Goal: Task Accomplishment & Management: Use online tool/utility

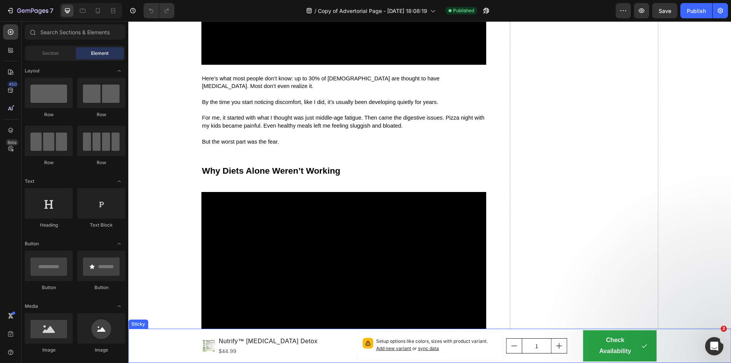
scroll to position [724, 0]
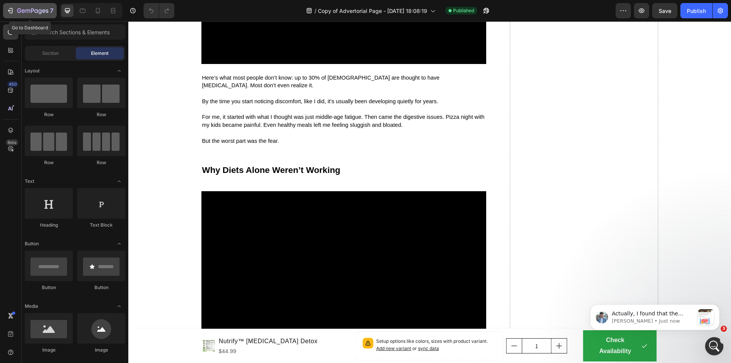
click at [38, 11] on icon "button" at bounding box center [32, 11] width 31 height 6
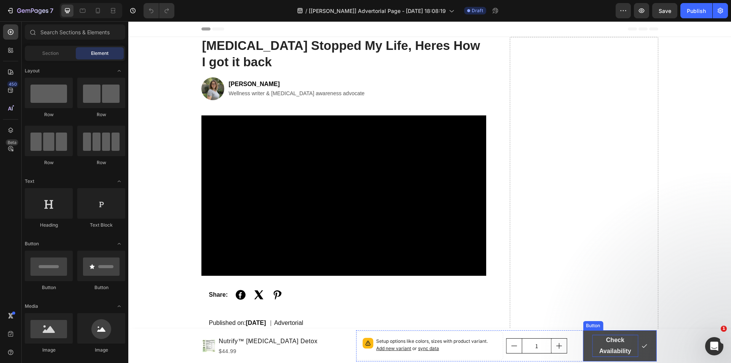
click at [593, 345] on p "Check Availability" at bounding box center [615, 346] width 46 height 22
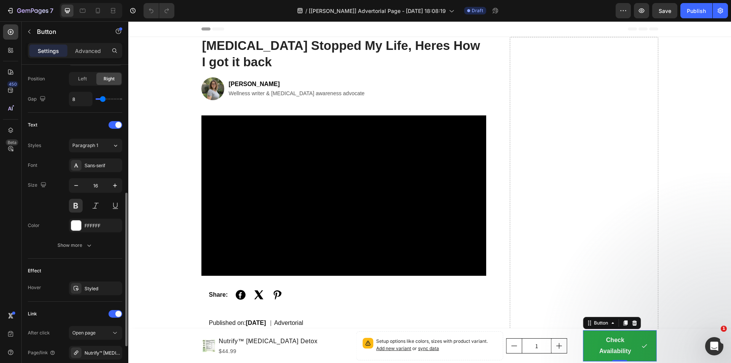
scroll to position [346, 0]
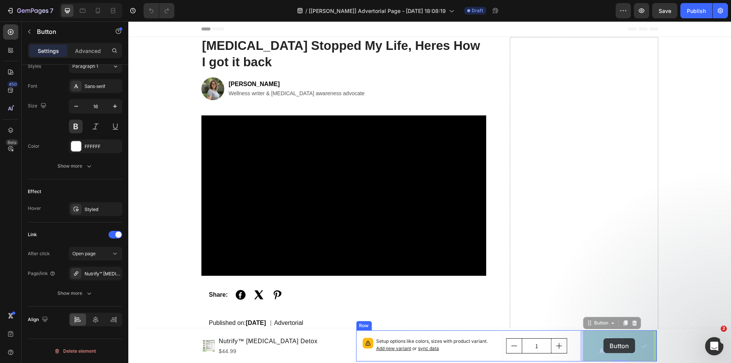
drag, startPoint x: 586, startPoint y: 324, endPoint x: 587, endPoint y: 338, distance: 13.8
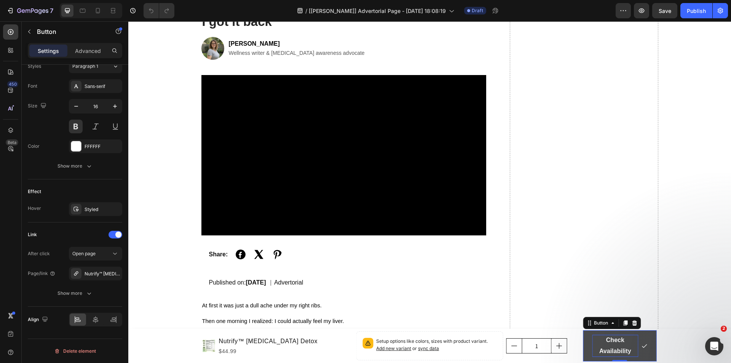
scroll to position [76, 0]
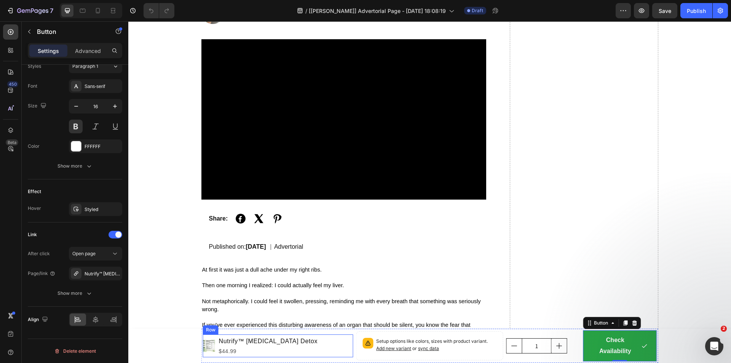
click at [212, 334] on div "Product Images Nutrify™ Milk Thistle Detox Product Title $44.99 Product Price P…" at bounding box center [278, 345] width 150 height 23
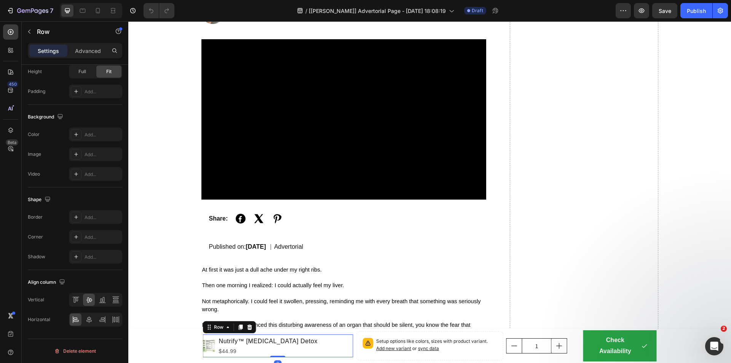
scroll to position [0, 0]
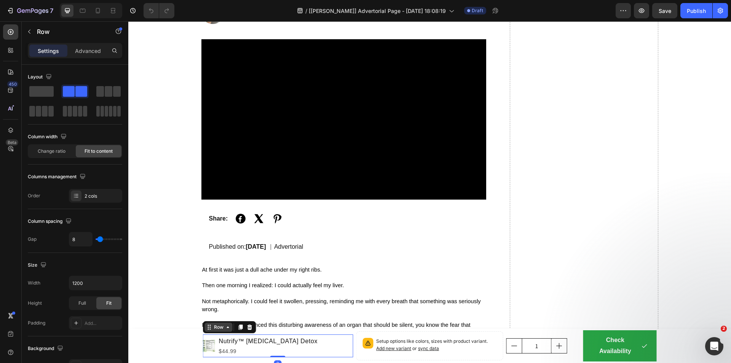
click at [212, 329] on div "Row" at bounding box center [218, 327] width 13 height 7
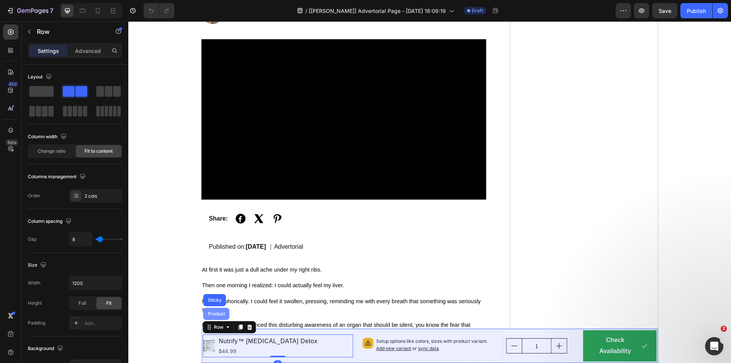
click at [214, 316] on div "Product" at bounding box center [216, 314] width 26 height 12
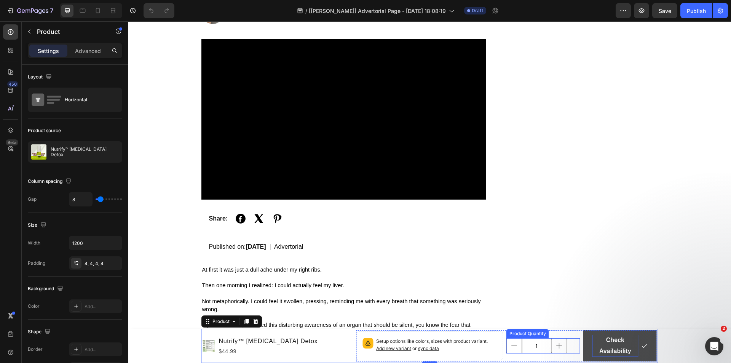
click at [602, 350] on p "Check Availability" at bounding box center [615, 346] width 46 height 22
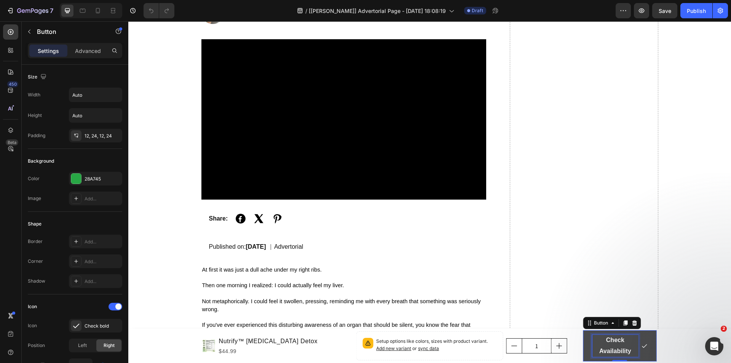
click at [592, 350] on p "Check Availability" at bounding box center [615, 346] width 46 height 22
click at [585, 350] on link "Check Availability" at bounding box center [619, 345] width 73 height 31
click at [622, 323] on icon at bounding box center [625, 323] width 6 height 6
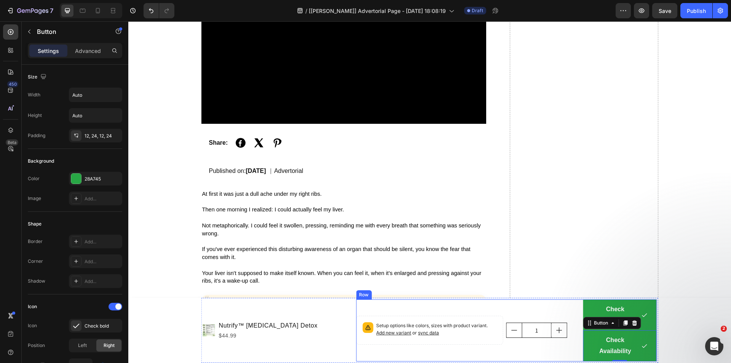
scroll to position [152, 0]
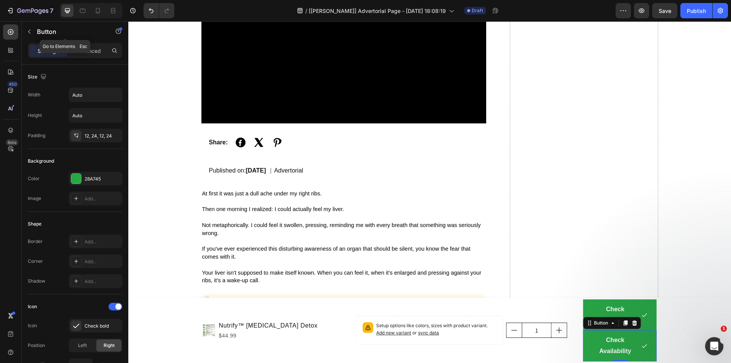
click at [29, 34] on button "button" at bounding box center [29, 32] width 12 height 12
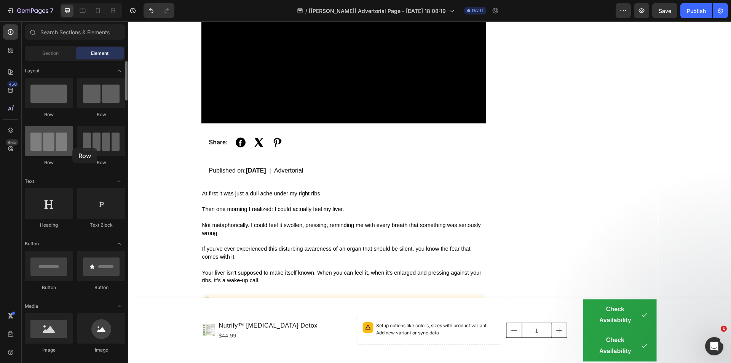
drag, startPoint x: 83, startPoint y: 118, endPoint x: 72, endPoint y: 148, distance: 31.6
click at [72, 148] on div "Row Row Row Row" at bounding box center [75, 125] width 101 height 95
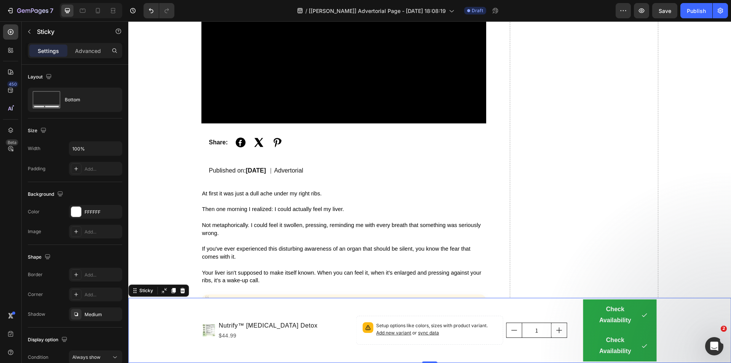
click at [152, 329] on div "Product Images Nutrify™ Milk Thistle Detox Product Title $44.99 Product Price P…" at bounding box center [429, 330] width 603 height 65
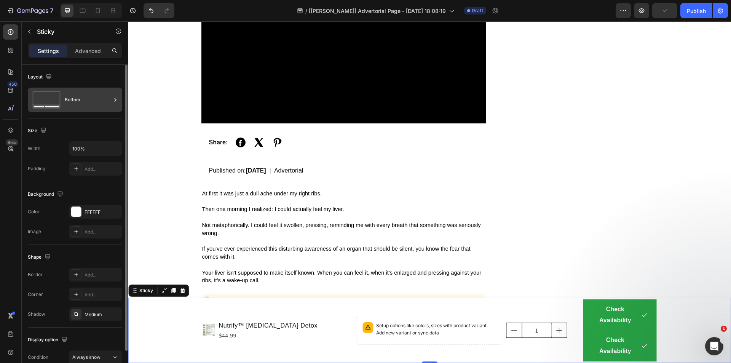
click at [83, 98] on div "Bottom" at bounding box center [88, 100] width 46 height 18
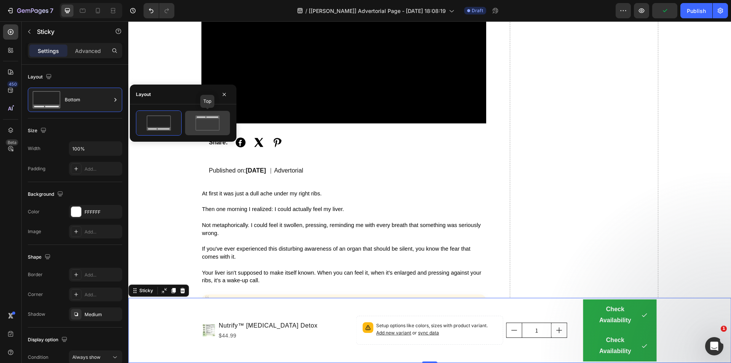
click at [193, 117] on icon at bounding box center [208, 122] width 36 height 15
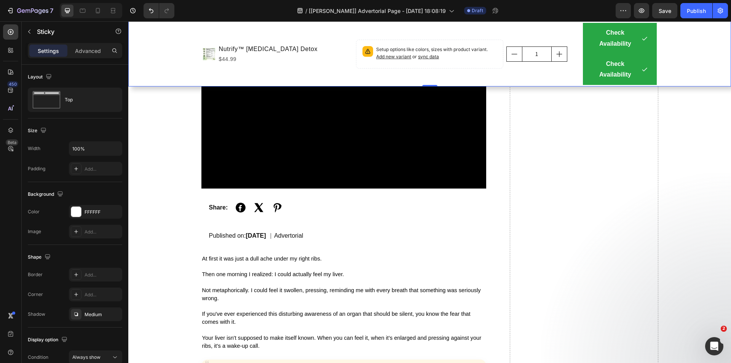
click at [178, 47] on div "Product Images Nutrify™ Milk Thistle Detox Product Title $44.99 Product Price P…" at bounding box center [429, 53] width 603 height 65
click at [608, 42] on p "Check Availability" at bounding box center [615, 38] width 46 height 22
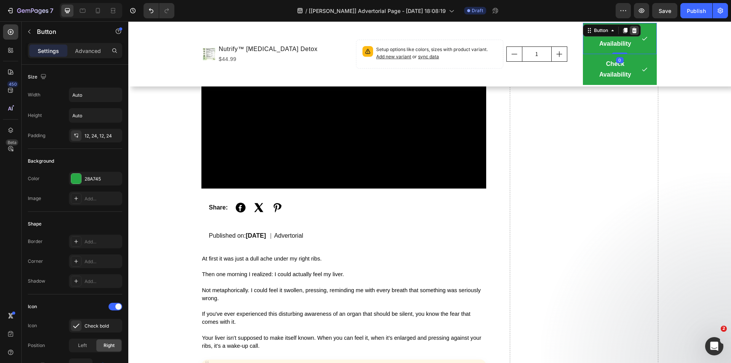
click at [632, 32] on icon at bounding box center [634, 30] width 5 height 5
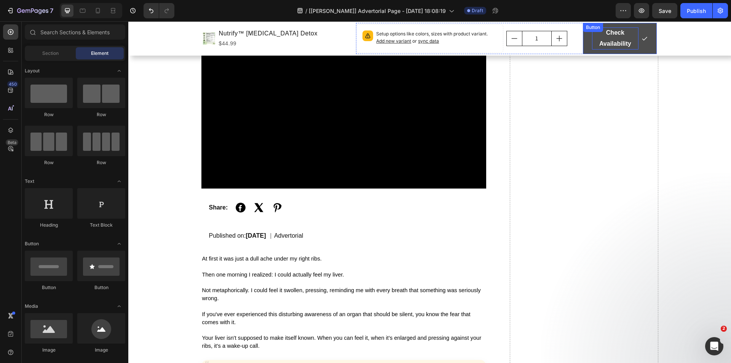
click at [601, 37] on p "Check Availability" at bounding box center [615, 38] width 46 height 22
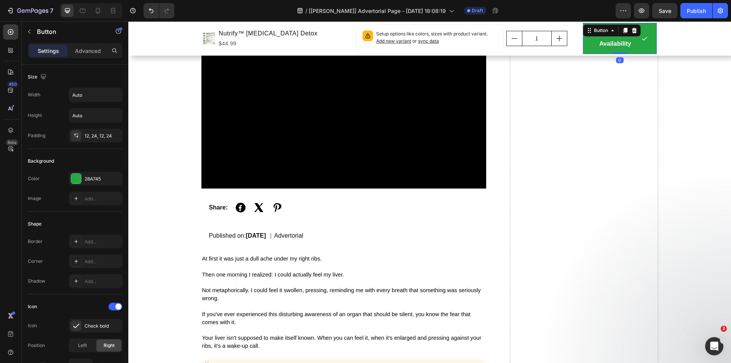
click at [589, 35] on div "Button" at bounding box center [612, 30] width 58 height 12
drag, startPoint x: 586, startPoint y: 30, endPoint x: 628, endPoint y: 45, distance: 44.9
click at [29, 32] on icon "button" at bounding box center [29, 32] width 6 height 6
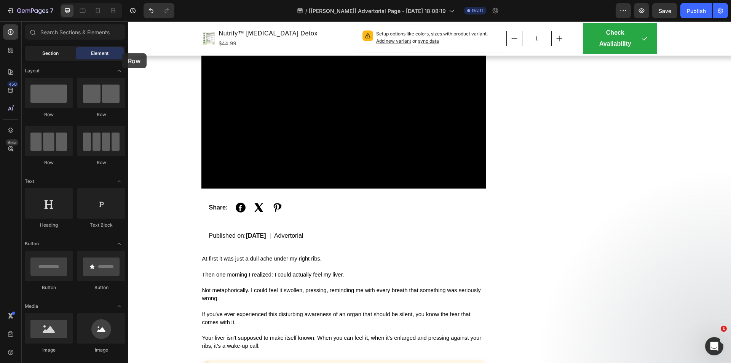
drag, startPoint x: 102, startPoint y: 104, endPoint x: 46, endPoint y: 53, distance: 75.5
click at [46, 53] on div "Sections(18) Elements(83) Section Element Hero Section Product Detail Brands Tr…" at bounding box center [75, 192] width 107 height 337
click at [151, 40] on div "Product Images Nutrify™ Milk Thistle Detox Product Title $44.99 Product Price P…" at bounding box center [429, 38] width 603 height 34
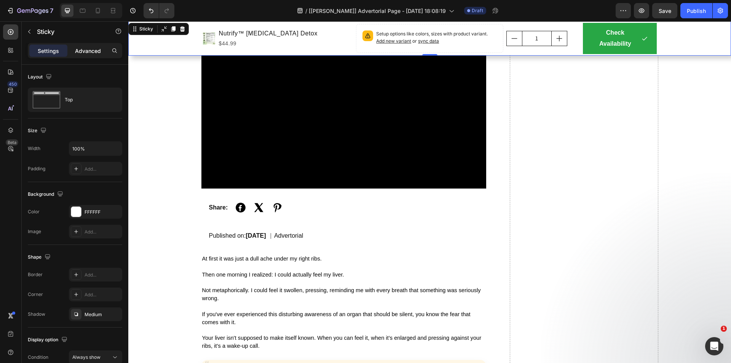
click at [87, 50] on p "Advanced" at bounding box center [88, 51] width 26 height 8
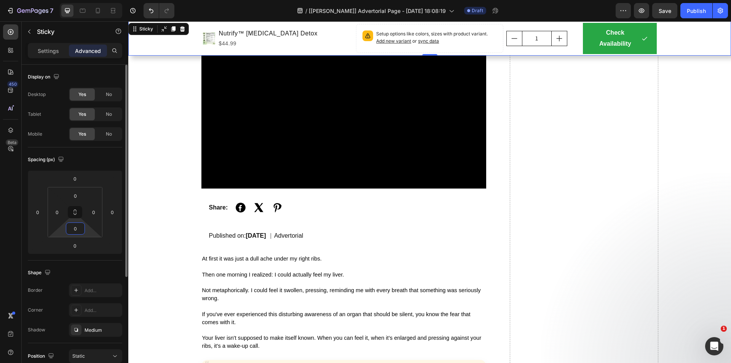
click at [80, 225] on input "0" at bounding box center [75, 228] width 15 height 11
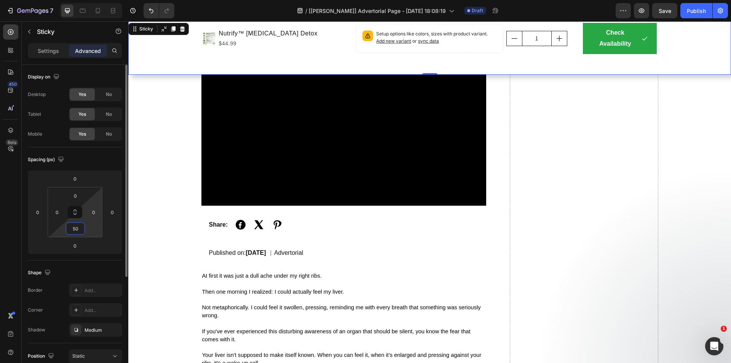
scroll to position [140, 0]
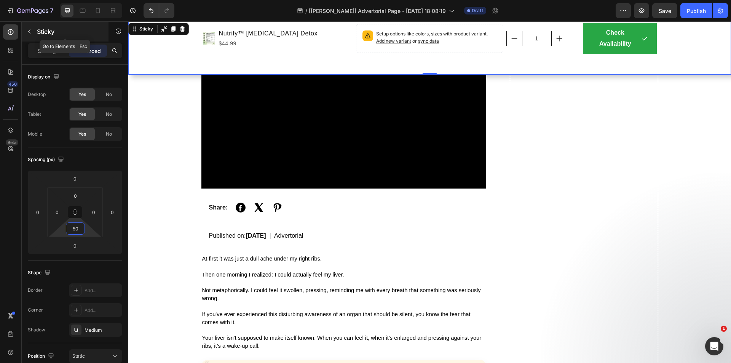
type input "50"
click at [27, 30] on icon "button" at bounding box center [29, 32] width 6 height 6
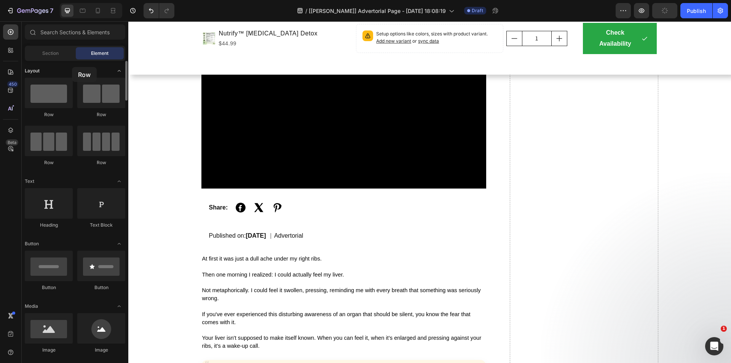
drag, startPoint x: 62, startPoint y: 95, endPoint x: 67, endPoint y: 72, distance: 23.8
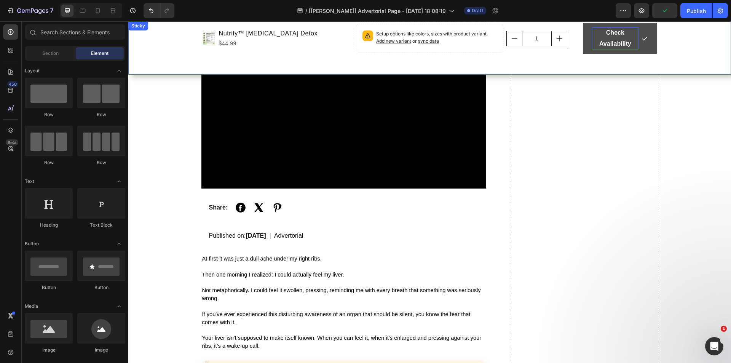
click at [610, 42] on p "Check Availability" at bounding box center [615, 38] width 46 height 22
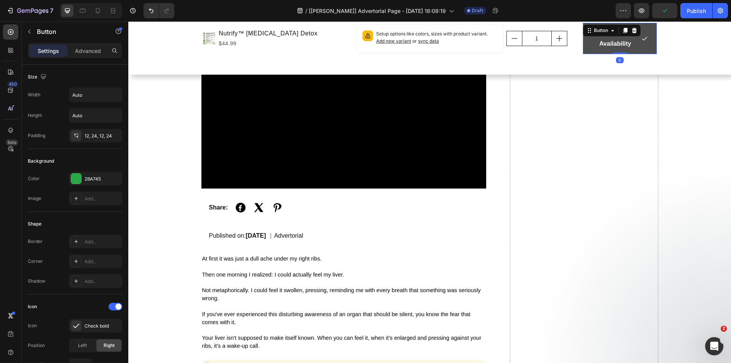
click at [585, 43] on link "Check Availability" at bounding box center [619, 38] width 73 height 31
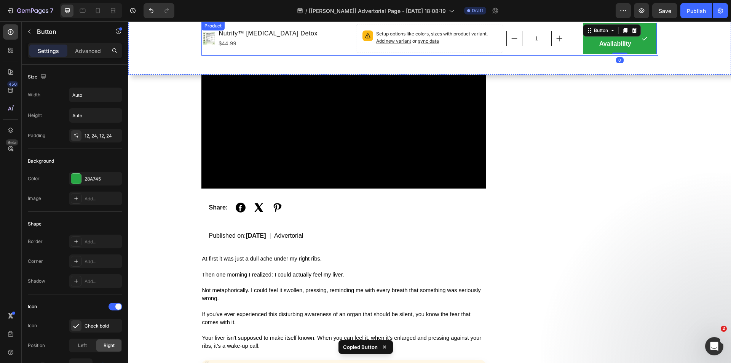
click at [203, 51] on div "Product Images Nutrify™ Milk Thistle Detox Product Title $44.99 Product Price P…" at bounding box center [278, 38] width 150 height 31
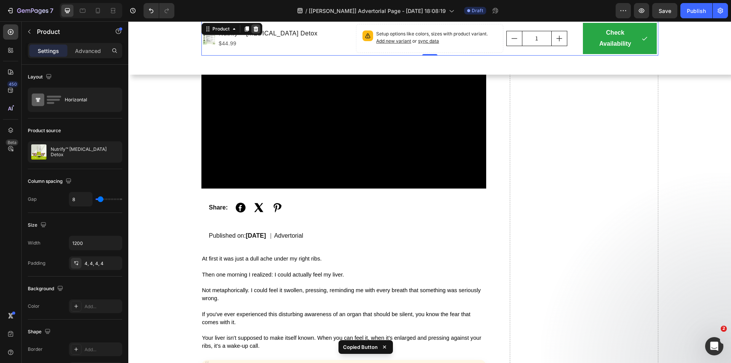
click at [253, 29] on icon at bounding box center [256, 29] width 6 height 6
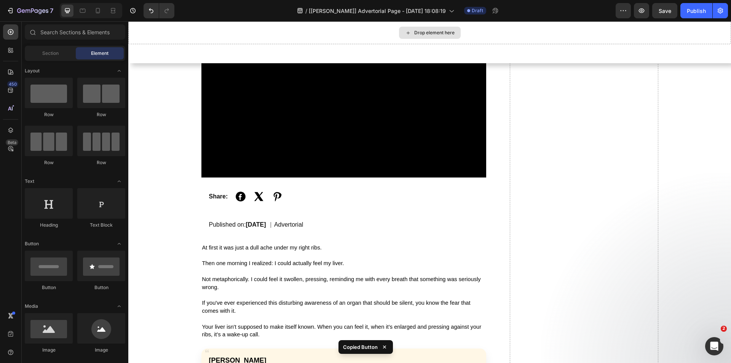
scroll to position [129, 0]
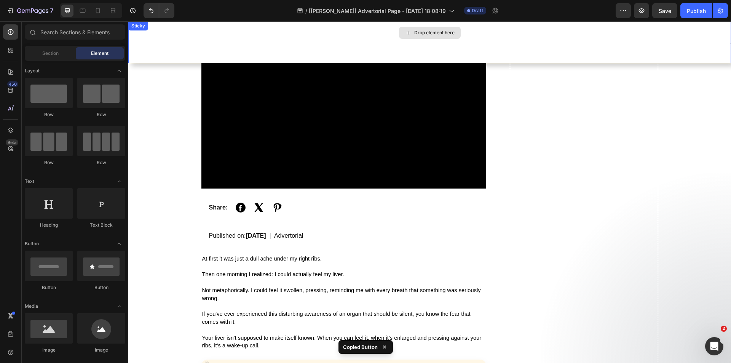
click at [243, 30] on div "Drop element here" at bounding box center [429, 32] width 603 height 23
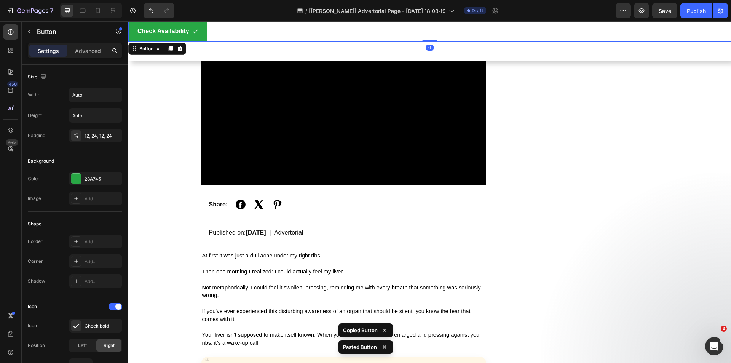
scroll to position [126, 0]
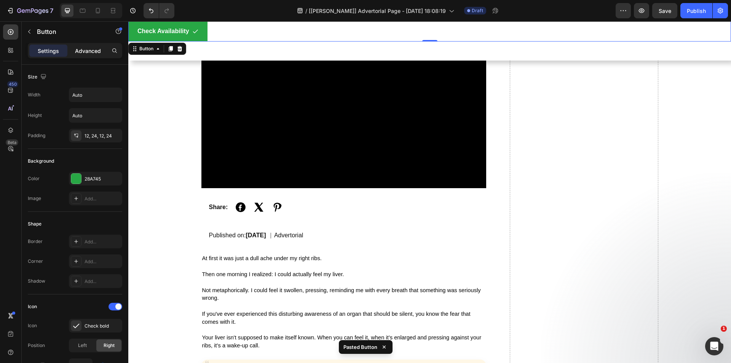
click at [92, 49] on p "Advanced" at bounding box center [88, 51] width 26 height 8
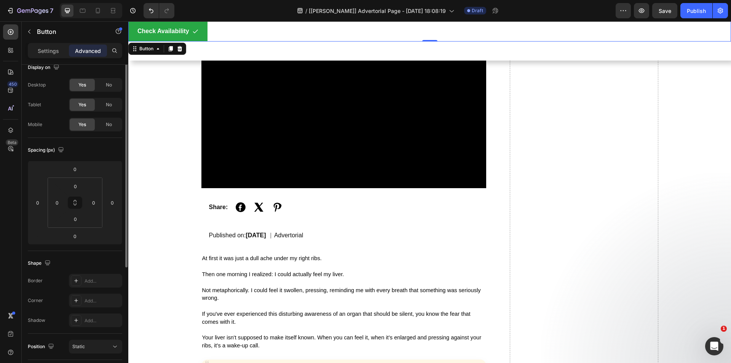
scroll to position [0, 0]
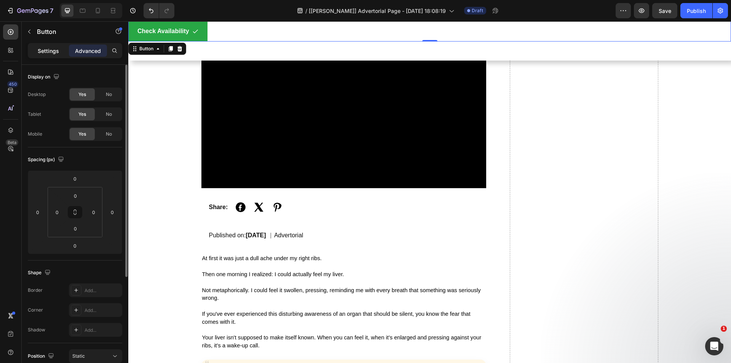
click at [53, 54] on p "Settings" at bounding box center [48, 51] width 21 height 8
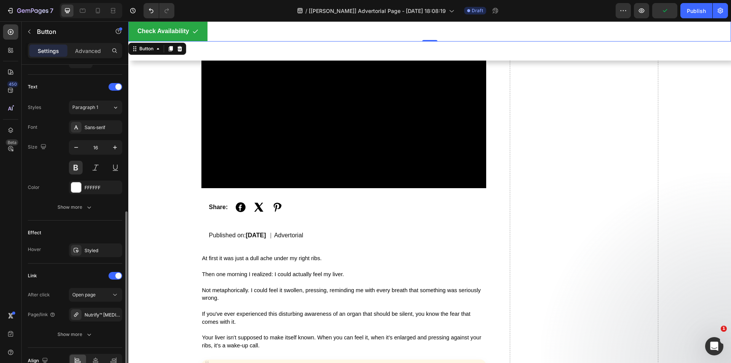
scroll to position [346, 0]
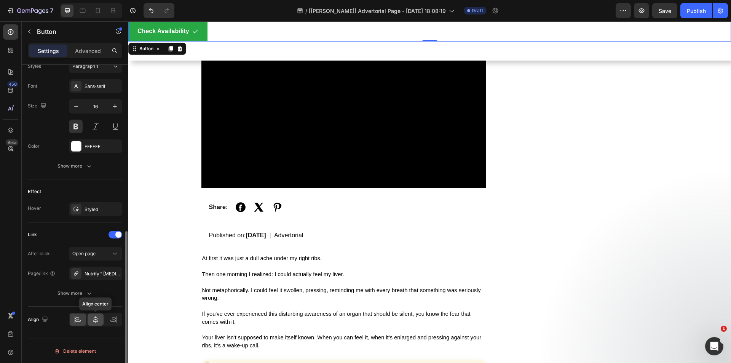
click at [95, 319] on icon at bounding box center [95, 319] width 5 height 7
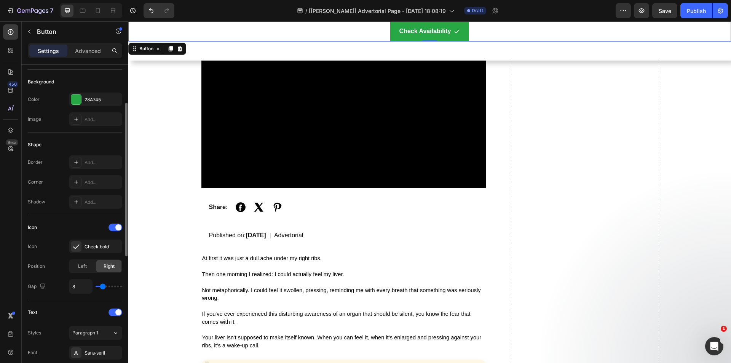
scroll to position [0, 0]
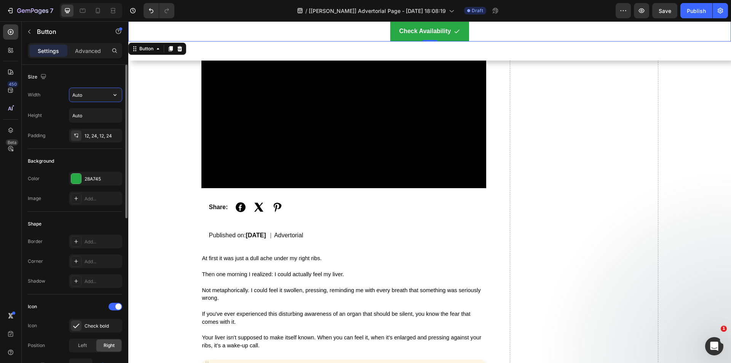
click at [87, 98] on input "Auto" at bounding box center [95, 95] width 53 height 14
click at [116, 95] on icon "button" at bounding box center [114, 95] width 3 height 2
click at [89, 126] on p "Full 100%" at bounding box center [93, 128] width 43 height 7
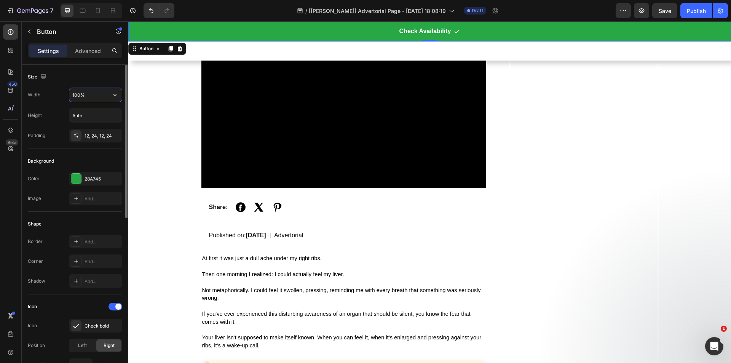
click at [82, 96] on input "100%" at bounding box center [95, 95] width 53 height 14
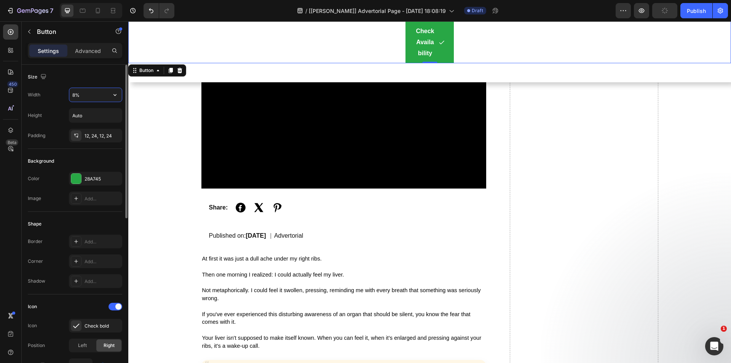
type input "80%"
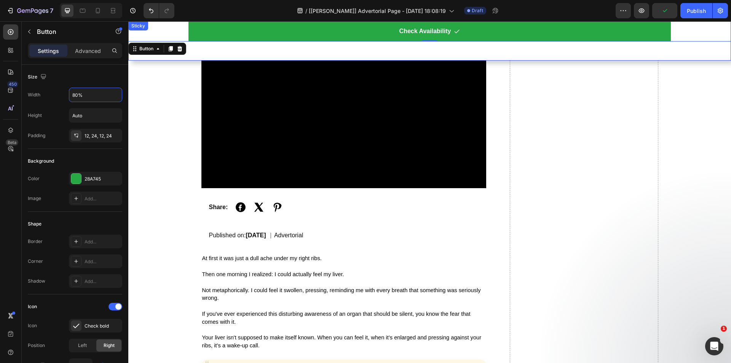
click at [221, 56] on div "Check Availability Button 0 Sticky" at bounding box center [429, 40] width 603 height 39
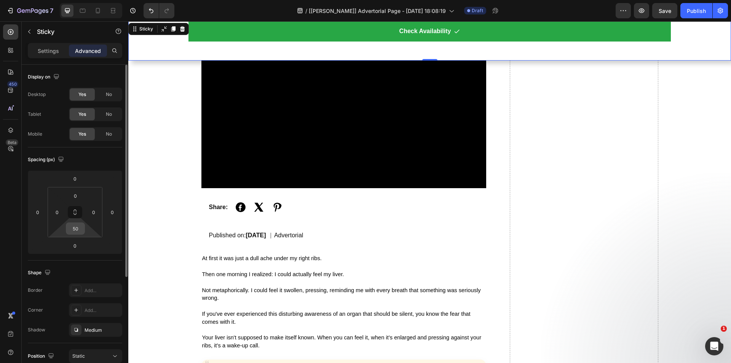
click at [69, 225] on input "50" at bounding box center [75, 228] width 15 height 11
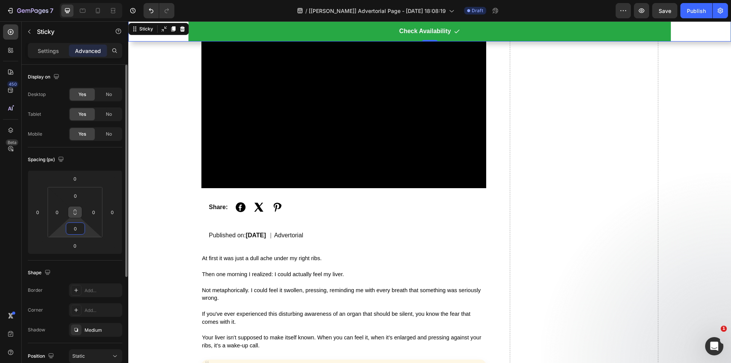
type input "0"
click at [56, 54] on p "Settings" at bounding box center [48, 51] width 21 height 8
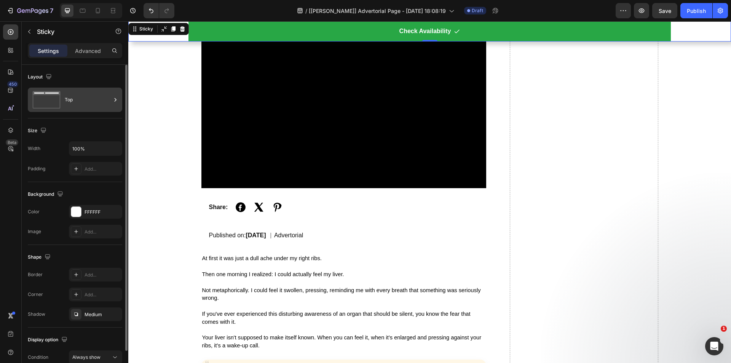
click at [89, 103] on div "Top" at bounding box center [88, 100] width 46 height 18
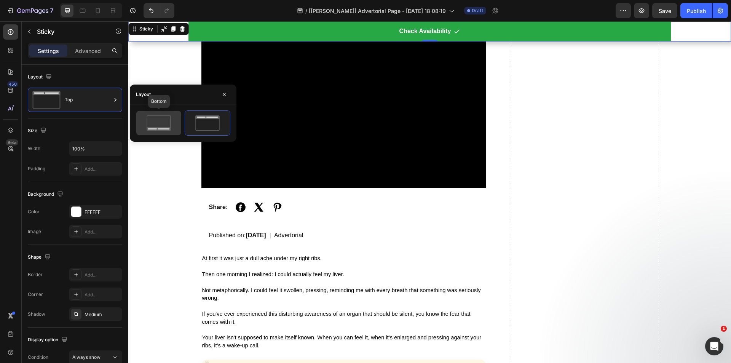
click at [170, 127] on icon at bounding box center [159, 128] width 24 height 3
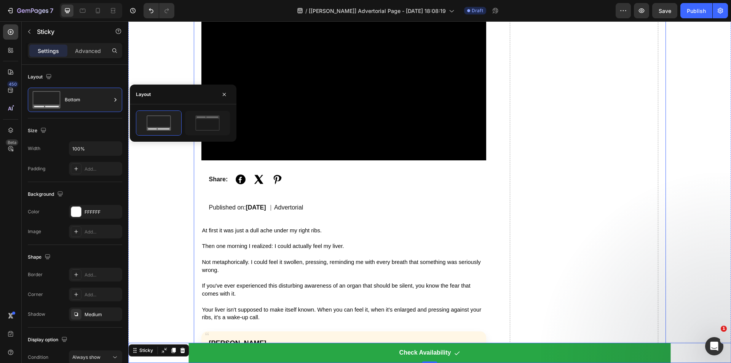
scroll to position [260, 0]
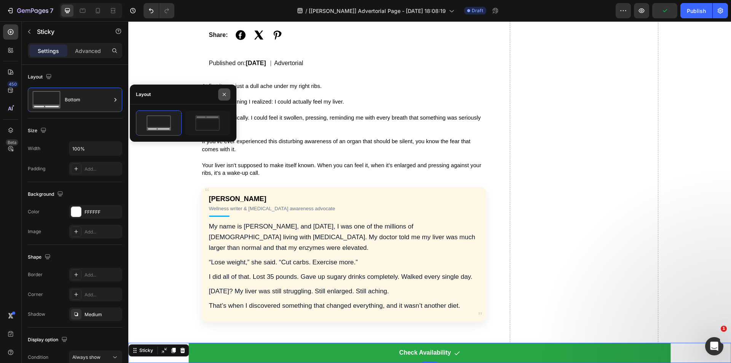
click at [224, 93] on icon "button" at bounding box center [224, 94] width 6 height 6
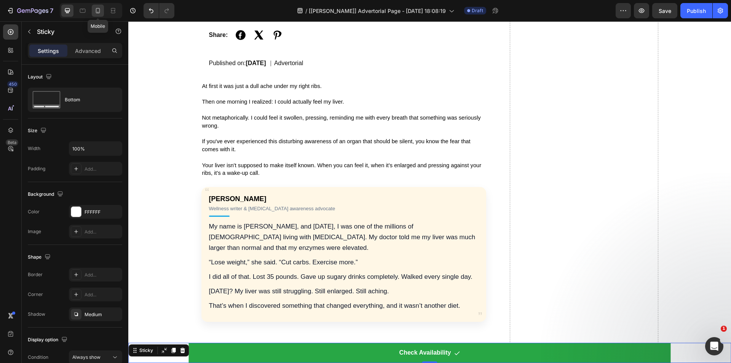
click at [95, 11] on icon at bounding box center [98, 11] width 8 height 8
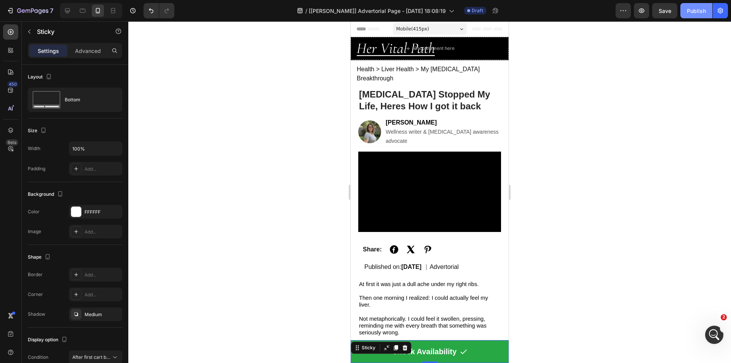
click at [686, 9] on button "Publish" at bounding box center [697, 10] width 32 height 15
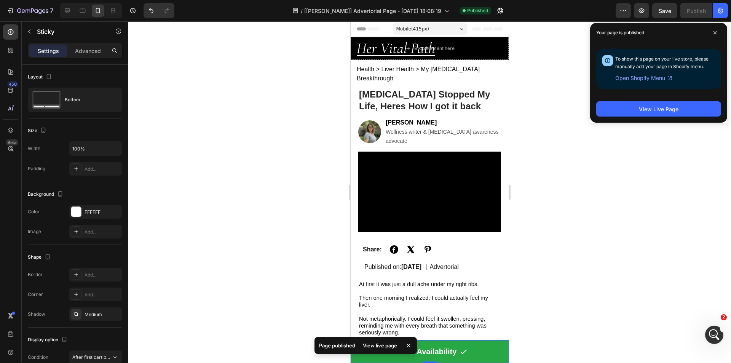
click at [644, 117] on div "View Live Page" at bounding box center [658, 109] width 137 height 28
click at [643, 109] on div "View Live Page" at bounding box center [659, 109] width 40 height 8
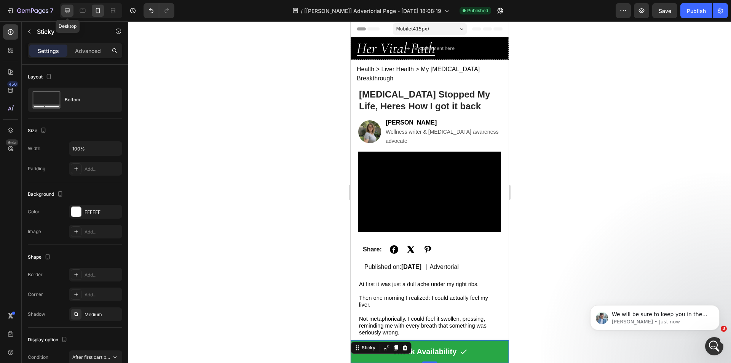
click at [67, 11] on icon at bounding box center [67, 10] width 5 height 5
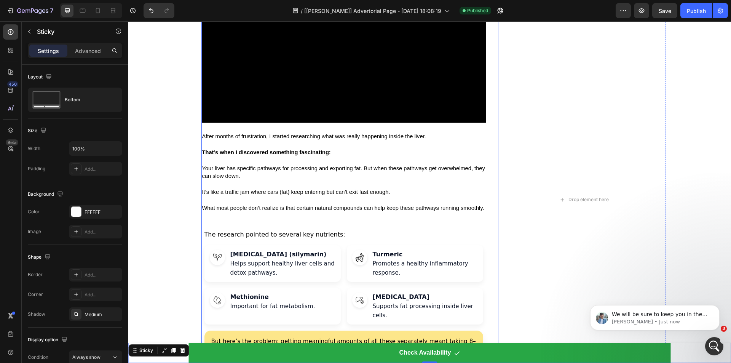
scroll to position [1386, 0]
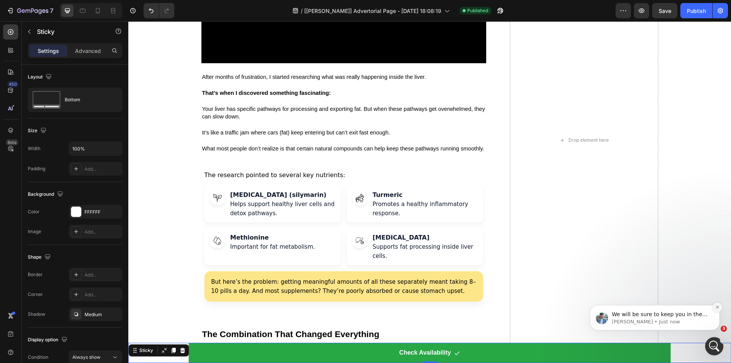
click at [719, 306] on icon "Dismiss notification" at bounding box center [717, 307] width 3 height 3
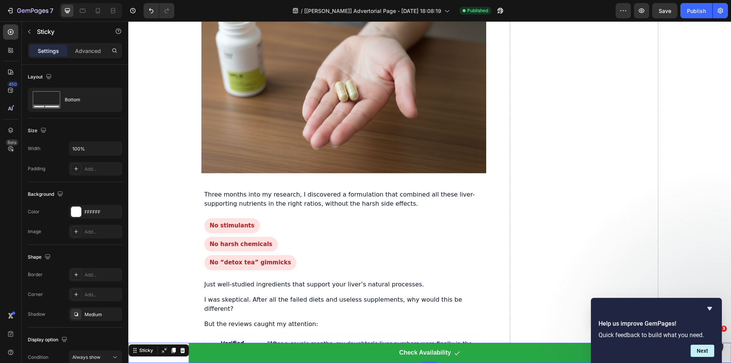
scroll to position [0, 0]
